Goal: Task Accomplishment & Management: Complete application form

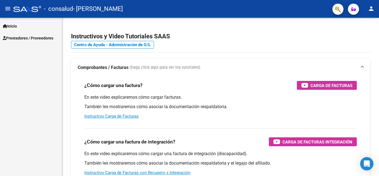
click at [17, 29] on span "Inicio" at bounding box center [10, 26] width 14 height 6
click at [11, 8] on button "menu" at bounding box center [7, 8] width 11 height 11
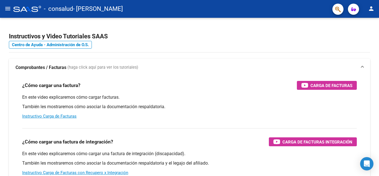
click at [368, 12] on button "person" at bounding box center [371, 8] width 11 height 11
click at [365, 22] on button "person Mi Perfil" at bounding box center [360, 23] width 34 height 13
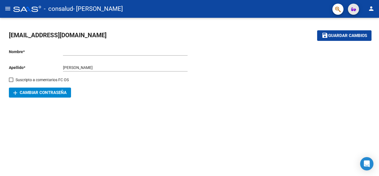
click at [353, 10] on icon "button" at bounding box center [354, 9] width 5 height 4
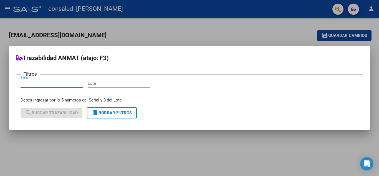
click at [139, 141] on div at bounding box center [189, 88] width 379 height 176
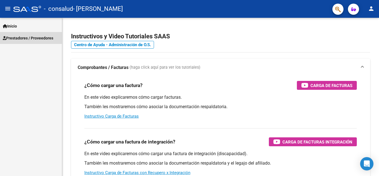
click at [45, 37] on span "Prestadores / Proveedores" at bounding box center [28, 38] width 51 height 6
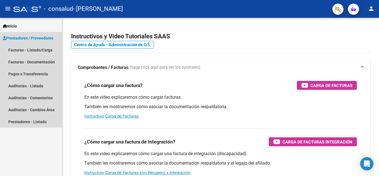
click at [35, 40] on span "Prestadores / Proveedores" at bounding box center [28, 38] width 51 height 6
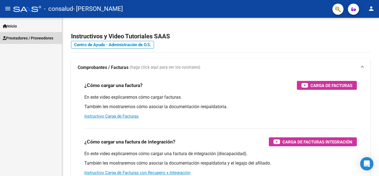
click at [35, 40] on span "Prestadores / Proveedores" at bounding box center [28, 38] width 51 height 6
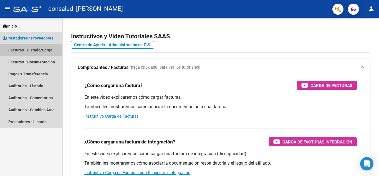
click at [28, 50] on link "Facturas - Listado/Carga" at bounding box center [31, 50] width 62 height 12
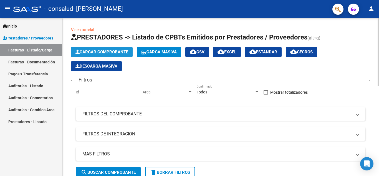
click at [90, 51] on span "Cargar Comprobante" at bounding box center [102, 51] width 53 height 5
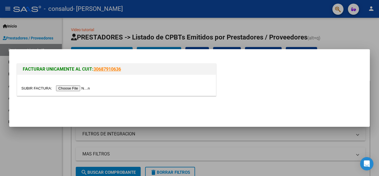
click at [76, 87] on input "file" at bounding box center [56, 88] width 70 height 6
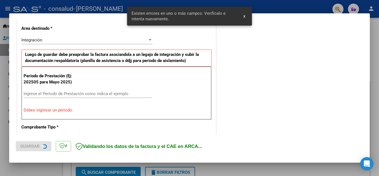
scroll to position [126, 0]
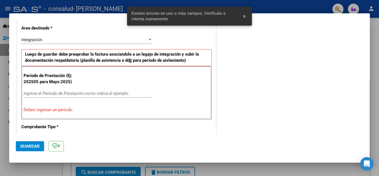
click at [52, 94] on input "Ingrese el Período de Prestación como indica el ejemplo" at bounding box center [88, 93] width 128 height 5
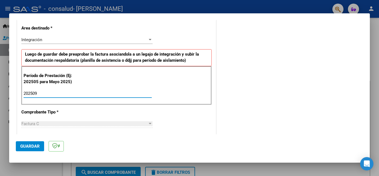
type input "202509"
click at [32, 145] on span "Guardar" at bounding box center [29, 146] width 19 height 5
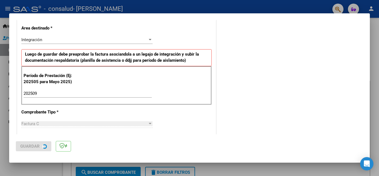
scroll to position [0, 0]
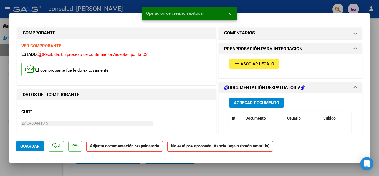
click at [257, 64] on span "Asociar Legajo" at bounding box center [258, 63] width 34 height 5
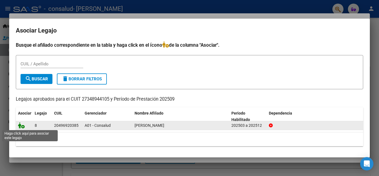
click at [21, 126] on icon at bounding box center [21, 125] width 7 height 6
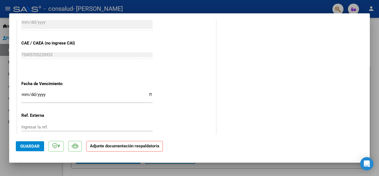
scroll to position [383, 0]
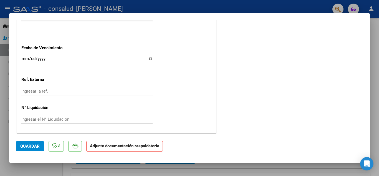
click at [125, 146] on strong "Adjunte documentación respaldatoria" at bounding box center [124, 145] width 69 height 5
click at [37, 150] on button "Guardar" at bounding box center [30, 146] width 28 height 10
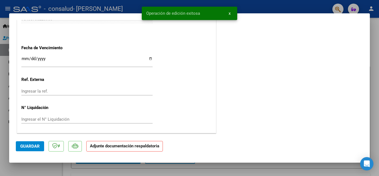
click at [132, 149] on p "Adjunte documentación respaldatoria" at bounding box center [124, 146] width 77 height 11
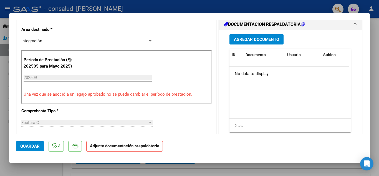
scroll to position [136, 0]
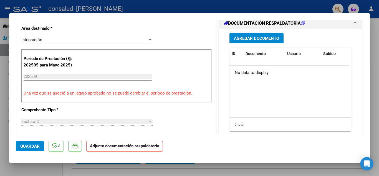
click at [238, 37] on span "Agregar Documento" at bounding box center [256, 38] width 45 height 5
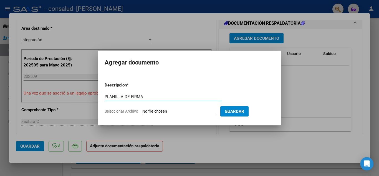
type input "PLANILLA DE FIRMA"
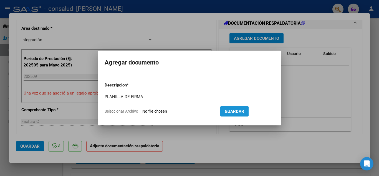
click at [233, 112] on button "Guardar" at bounding box center [235, 111] width 28 height 10
click at [121, 111] on span "Seleccionar Archivo" at bounding box center [122, 111] width 34 height 4
click at [143, 111] on input "Seleccionar Archivo" at bounding box center [180, 111] width 74 height 5
type input "C:\fakepath\PLANILLA psp PRADO ALEJO SEPTIEMBRE.pdf"
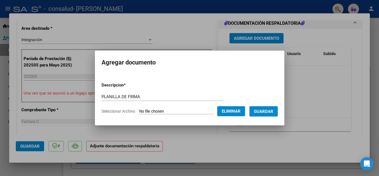
click at [258, 110] on button "Guardar" at bounding box center [264, 111] width 28 height 10
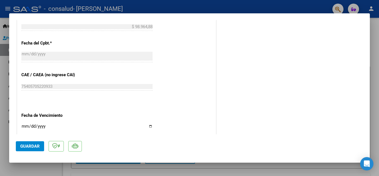
scroll to position [383, 0]
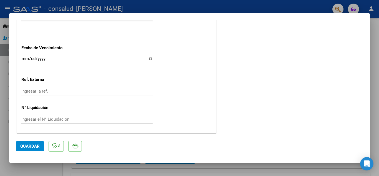
click at [23, 144] on span "Guardar" at bounding box center [29, 146] width 19 height 5
click at [1, 85] on div at bounding box center [189, 88] width 379 height 176
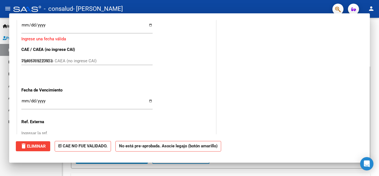
type input "$ 0,00"
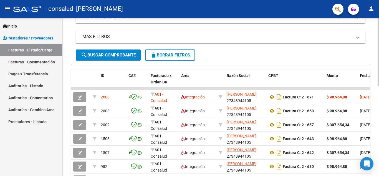
scroll to position [121, 0]
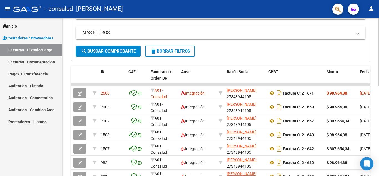
click at [373, 117] on div "Video tutorial PRESTADORES -> Listado de CPBTs Emitidos por Prestadores / Prove…" at bounding box center [221, 78] width 319 height 362
click at [372, 118] on div "Video tutorial PRESTADORES -> Listado de CPBTs Emitidos por Prestadores / Prove…" at bounding box center [220, 78] width 317 height 362
drag, startPoint x: 372, startPoint y: 118, endPoint x: 379, endPoint y: 138, distance: 21.4
click at [379, 138] on div "Video tutorial PRESTADORES -> Listado de CPBTs Emitidos por Prestadores / Prove…" at bounding box center [221, 78] width 319 height 362
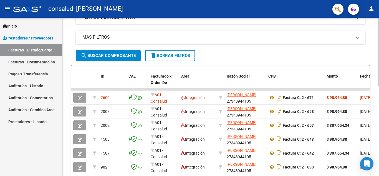
scroll to position [68, 0]
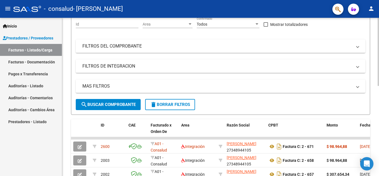
click at [375, 72] on div "Video tutorial PRESTADORES -> Listado de CPBTs Emitidos por Prestadores / Prove…" at bounding box center [221, 131] width 319 height 362
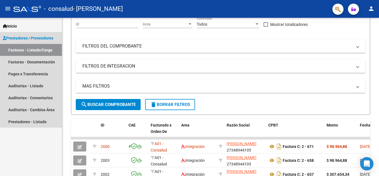
click at [34, 48] on link "Facturas - Listado/Carga" at bounding box center [31, 50] width 62 height 12
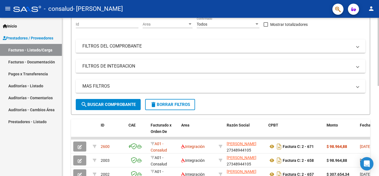
scroll to position [0, 0]
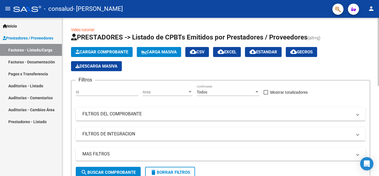
click at [369, 6] on div "menu - consalud - VILLALBA ANGELICA IRENE person Inicio Instructivos Contacto O…" at bounding box center [189, 88] width 379 height 176
click at [93, 53] on span "Cargar Comprobante" at bounding box center [102, 51] width 53 height 5
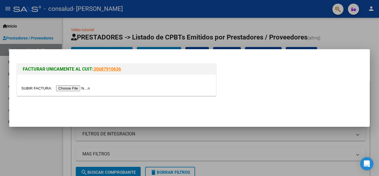
click at [77, 89] on input "file" at bounding box center [56, 88] width 70 height 6
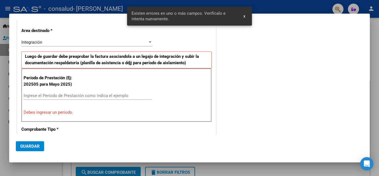
scroll to position [106, 0]
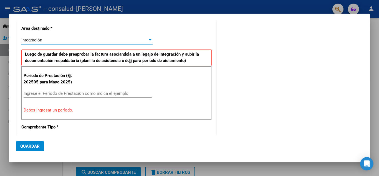
click at [39, 41] on span "Integración" at bounding box center [31, 40] width 21 height 5
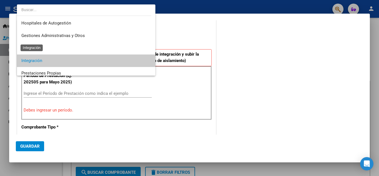
scroll to position [21, 0]
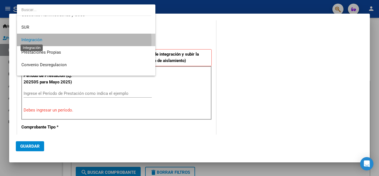
click at [39, 41] on span "Integración" at bounding box center [31, 39] width 21 height 5
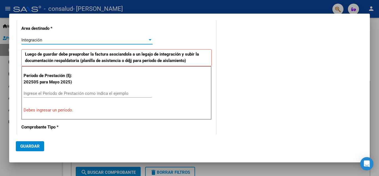
click at [38, 92] on input "Ingrese el Período de Prestación como indica el ejemplo" at bounding box center [88, 93] width 128 height 5
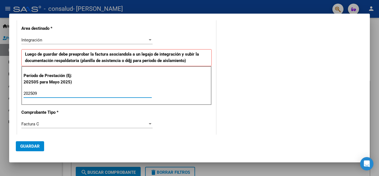
type input "202509"
click at [36, 147] on span "Guardar" at bounding box center [29, 146] width 19 height 5
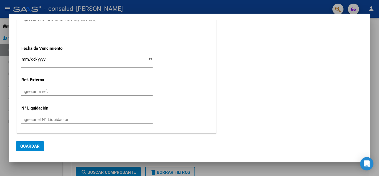
scroll to position [0, 0]
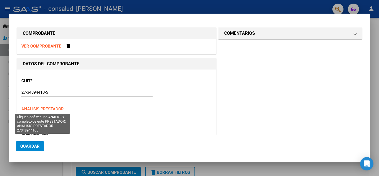
click at [33, 108] on span "ANALISIS PRESTADOR" at bounding box center [42, 108] width 42 height 5
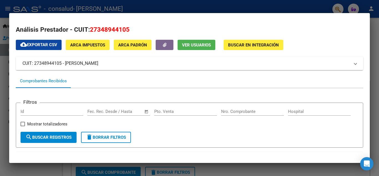
click at [86, 64] on mat-panel-title "CUIT: 27348944105 - VILLALBA ANGELICA IRENE" at bounding box center [187, 63] width 328 height 7
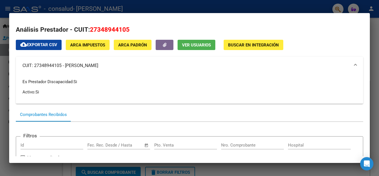
click at [86, 64] on mat-panel-title "CUIT: 27348944105 - VILLALBA ANGELICA IRENE" at bounding box center [187, 65] width 328 height 7
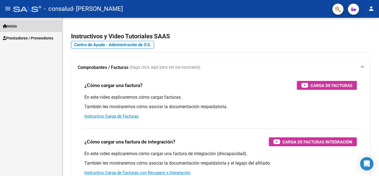
click at [12, 26] on span "Inicio" at bounding box center [10, 26] width 14 height 6
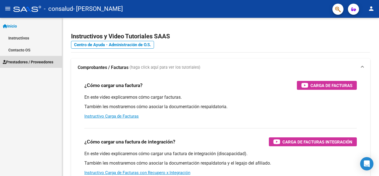
click at [16, 64] on span "Prestadores / Proveedores" at bounding box center [28, 62] width 51 height 6
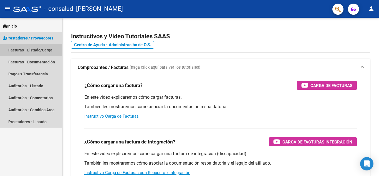
click at [24, 49] on link "Facturas - Listado/Carga" at bounding box center [31, 50] width 62 height 12
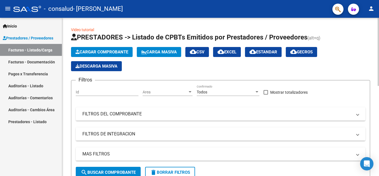
click at [101, 49] on button "Cargar Comprobante" at bounding box center [102, 52] width 62 height 10
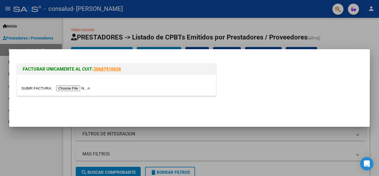
click at [74, 90] on input "file" at bounding box center [56, 88] width 70 height 6
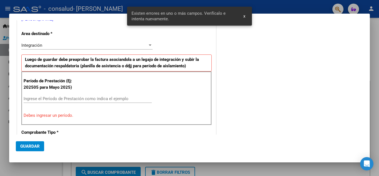
scroll to position [106, 0]
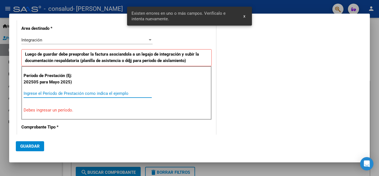
click at [103, 92] on input "Ingrese el Período de Prestación como indica el ejemplo" at bounding box center [88, 93] width 128 height 5
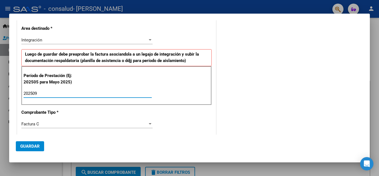
type input "202509"
click at [39, 145] on span "Guardar" at bounding box center [29, 146] width 19 height 5
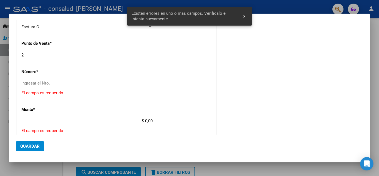
scroll to position [207, 0]
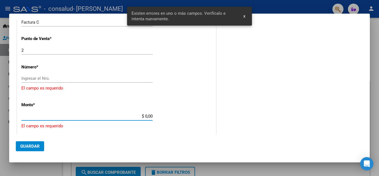
click at [31, 118] on input "$ 0,00" at bounding box center [86, 116] width 131 height 5
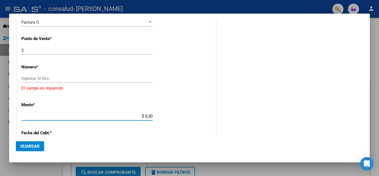
type input "$ 3,07"
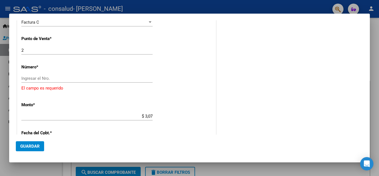
scroll to position [0, 0]
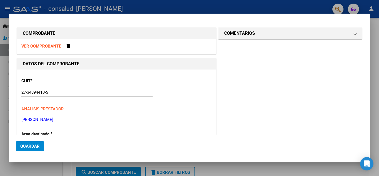
click at [40, 45] on strong "VER COMPROBANTE" at bounding box center [41, 46] width 40 height 5
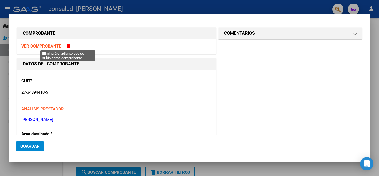
click at [68, 46] on span at bounding box center [69, 46] width 4 height 4
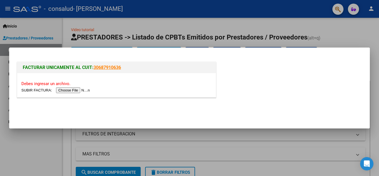
click at [68, 89] on input "file" at bounding box center [56, 90] width 70 height 6
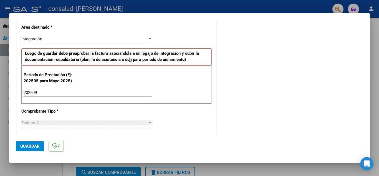
scroll to position [129, 0]
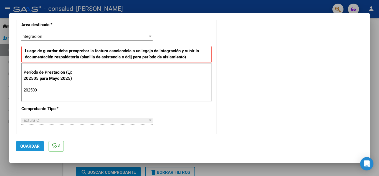
click at [33, 146] on span "Guardar" at bounding box center [29, 146] width 19 height 5
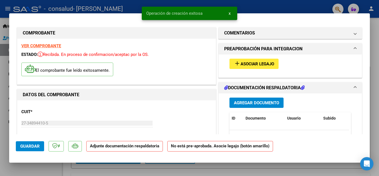
click at [268, 61] on button "add Asociar Legajo" at bounding box center [254, 64] width 49 height 10
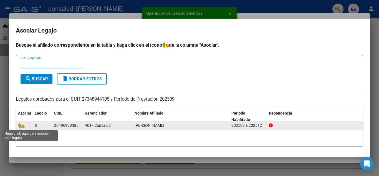
click at [26, 127] on span at bounding box center [22, 125] width 8 height 4
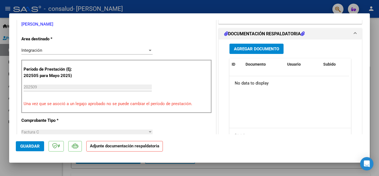
scroll to position [136, 0]
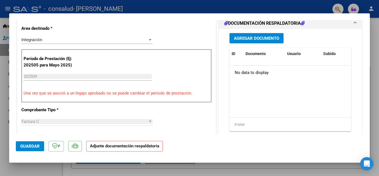
click at [241, 41] on button "Agregar Documento" at bounding box center [257, 38] width 54 height 10
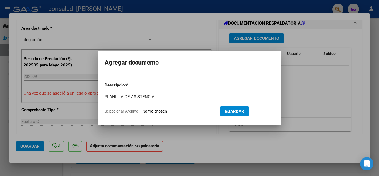
type input "PLANILLA DE ASISTENCIA"
click at [244, 112] on span "Guardar" at bounding box center [234, 111] width 19 height 5
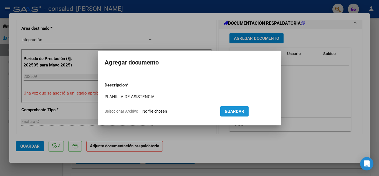
click at [244, 111] on span "Guardar" at bounding box center [234, 111] width 19 height 5
click at [134, 111] on span "Seleccionar Archivo" at bounding box center [122, 111] width 34 height 4
click at [143, 111] on input "Seleccionar Archivo" at bounding box center [180, 111] width 74 height 5
type input "C:\fakepath\PLANILLA mod maestra PRADO ALEJO SEPTIEMBRE.pdf"
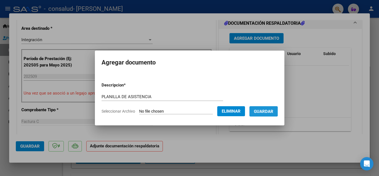
click at [268, 111] on span "Guardar" at bounding box center [263, 111] width 19 height 5
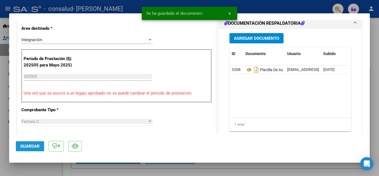
click at [28, 145] on span "Guardar" at bounding box center [29, 146] width 19 height 5
click at [372, 35] on div at bounding box center [189, 88] width 379 height 176
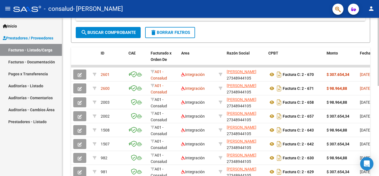
scroll to position [144, 0]
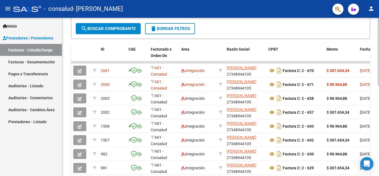
click at [361, 134] on div "Video tutorial PRESTADORES -> Listado de CPBTs Emitidos por Prestadores / Prove…" at bounding box center [221, 55] width 319 height 362
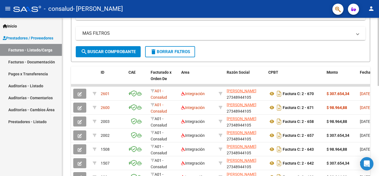
scroll to position [77, 0]
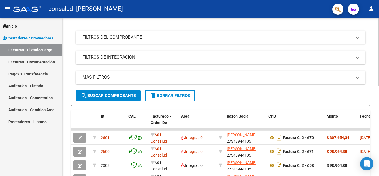
click at [379, 63] on div at bounding box center [378, 86] width 1 height 68
